Goal: Information Seeking & Learning: Understand process/instructions

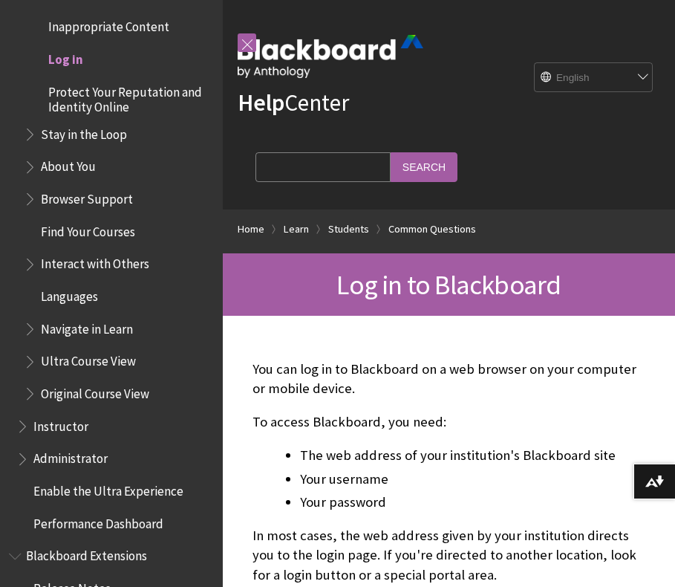
scroll to position [1, 0]
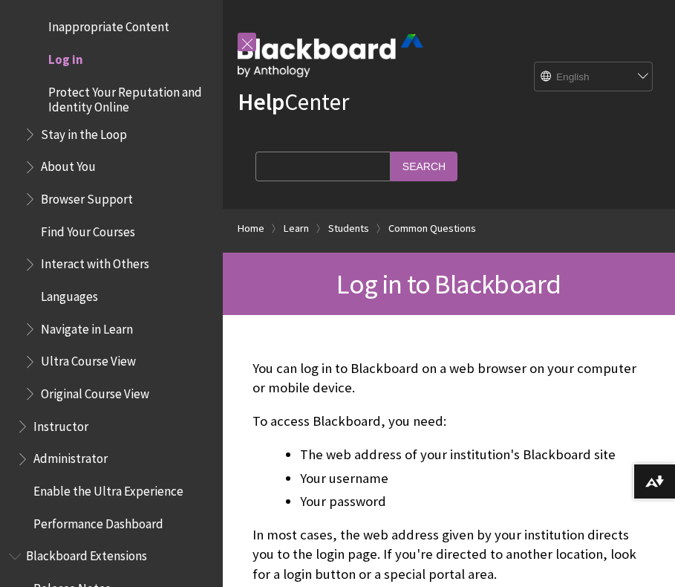
click at [79, 47] on span "Log in" at bounding box center [65, 57] width 35 height 20
click at [74, 47] on span "Log in" at bounding box center [65, 57] width 35 height 20
click at [68, 47] on span "Log in" at bounding box center [65, 57] width 35 height 20
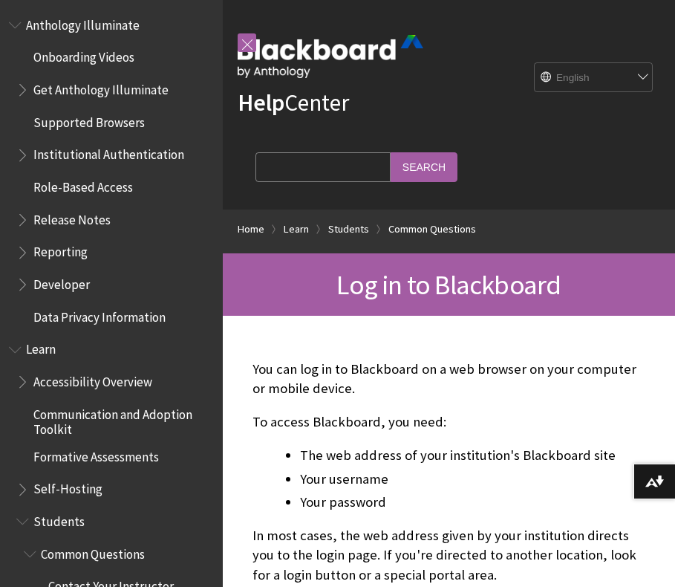
scroll to position [808, 0]
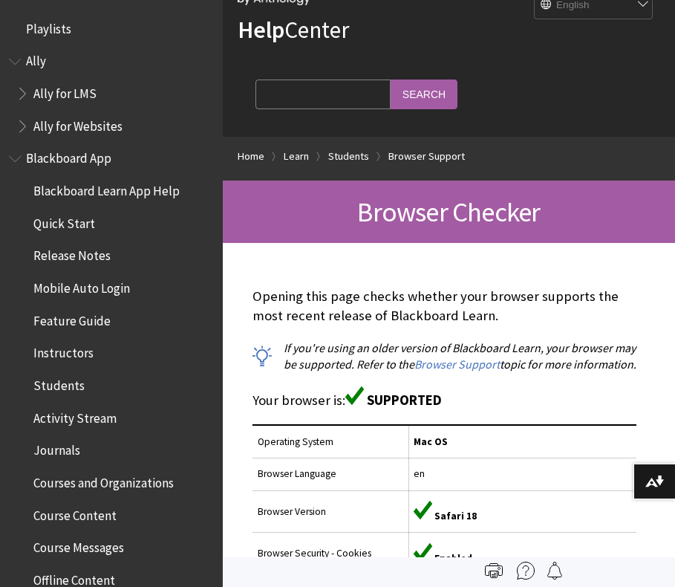
click at [78, 286] on span "Mobile Auto Login" at bounding box center [81, 286] width 97 height 20
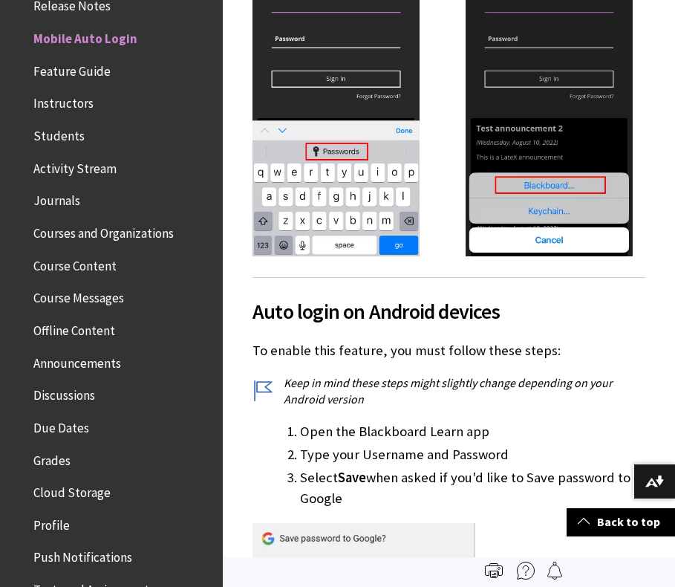
scroll to position [1316, 0]
